Goal: Obtain resource: Obtain resource

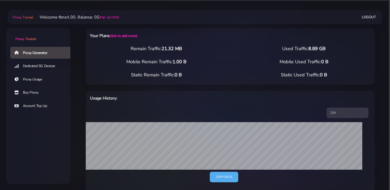
select select "static"
select select "IT"
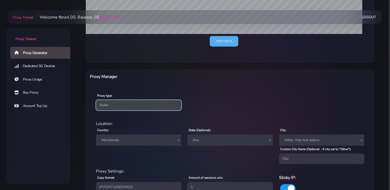
click option "Static" at bounding box center [0, 0] width 0 height 0
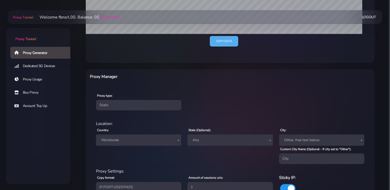
click at [117, 140] on span "Worldwide" at bounding box center [138, 139] width 79 height 7
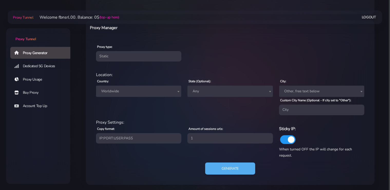
scroll to position [185, 0]
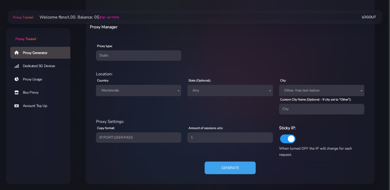
click at [235, 169] on button "Generate" at bounding box center [230, 167] width 51 height 13
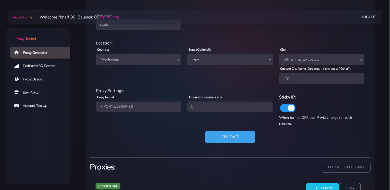
scroll to position [235, 0]
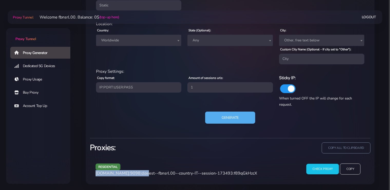
drag, startPoint x: 140, startPoint y: 173, endPoint x: 138, endPoint y: 189, distance: 16.9
click at [95, 174] on div "residential agg.proxytunnel.io:9098:closest--fbnsrl.00--country-IT--session-173…" at bounding box center [195, 170] width 207 height 15
copy span "agg.proxytunnel.io:9098"
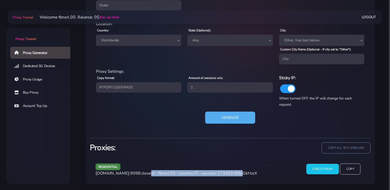
drag, startPoint x: 230, startPoint y: 173, endPoint x: 141, endPoint y: 174, distance: 89.1
click at [141, 174] on span "agg.proxytunnel.io:9098:closest--fbnsrl.00--country-IT--session-173493:f89qGkHz…" at bounding box center [177, 173] width 162 height 6
copy span "closest--fbnsrl.00--country-IT--session-173493"
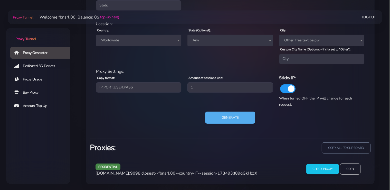
click at [247, 173] on span "agg.proxytunnel.io:9098:closest--fbnsrl.00--country-IT--session-173493:f89qGkHz…" at bounding box center [177, 173] width 162 height 6
copy span "f89qGkHzcX"
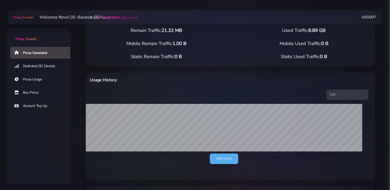
scroll to position [0, 0]
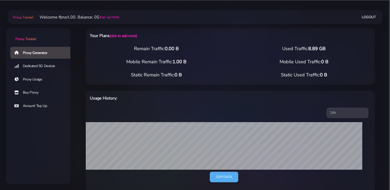
select select "static"
